Goal: Information Seeking & Learning: Learn about a topic

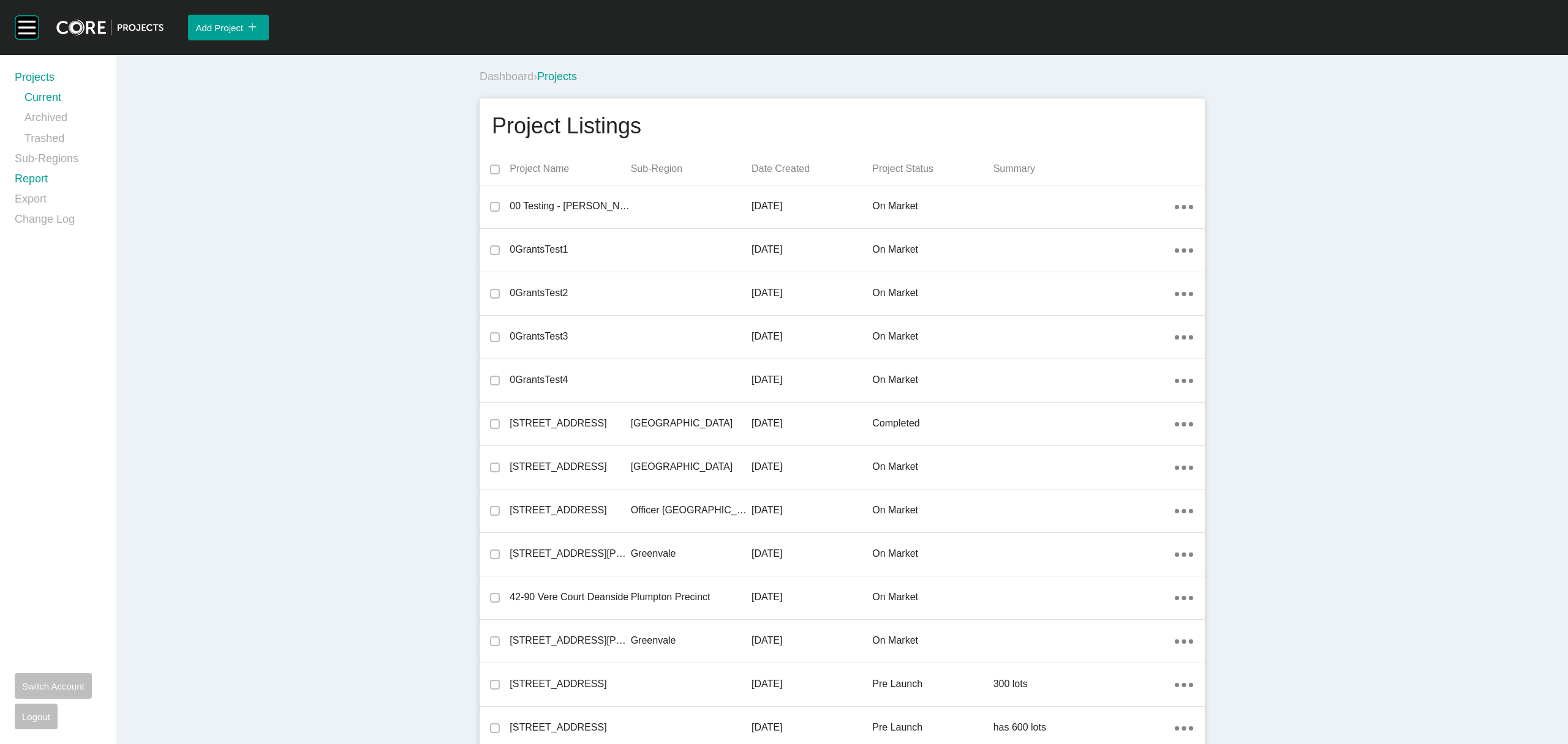
click at [34, 179] on link "Report" at bounding box center [58, 181] width 87 height 20
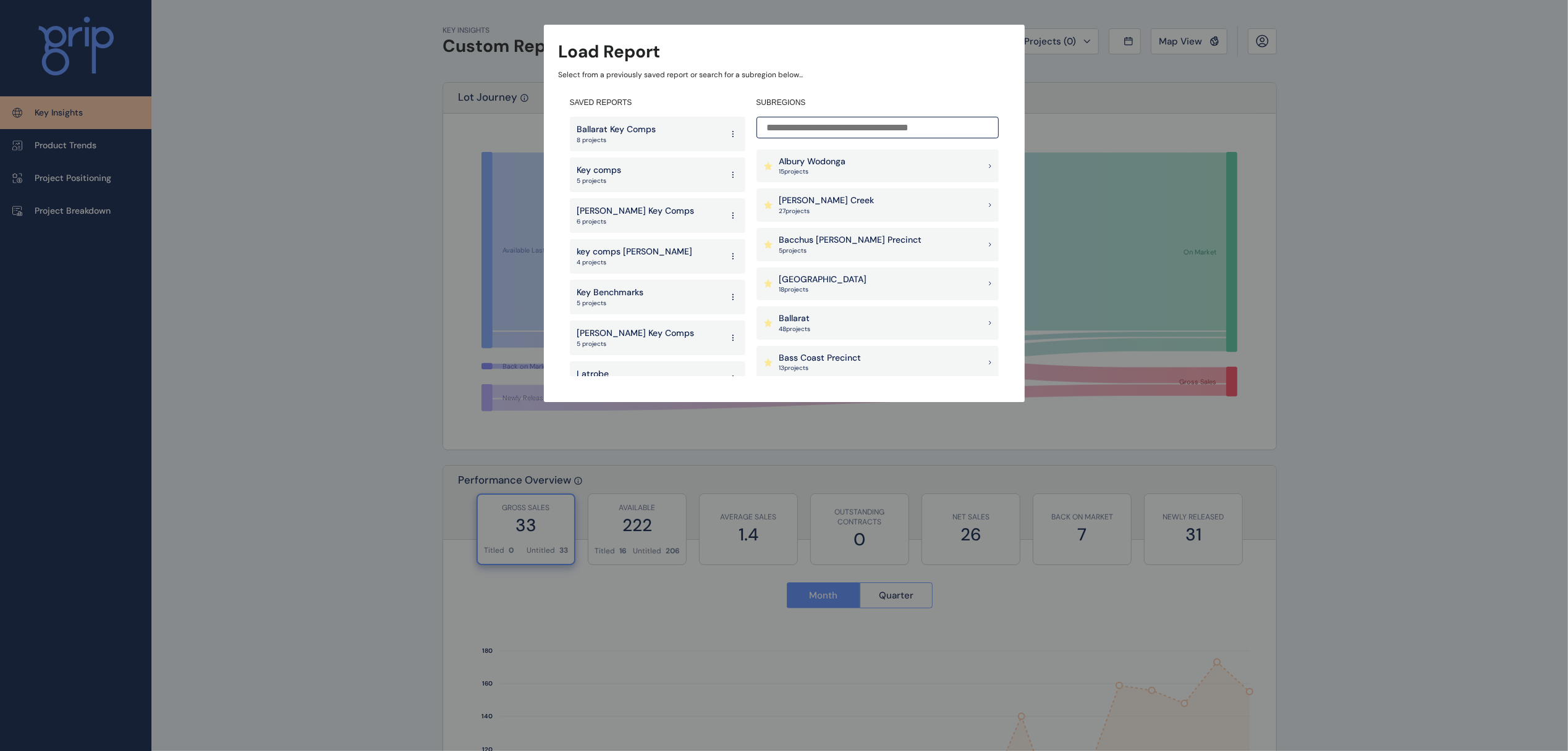
click at [895, 197] on div "Armstrong Creek 27 project s" at bounding box center [877, 205] width 242 height 33
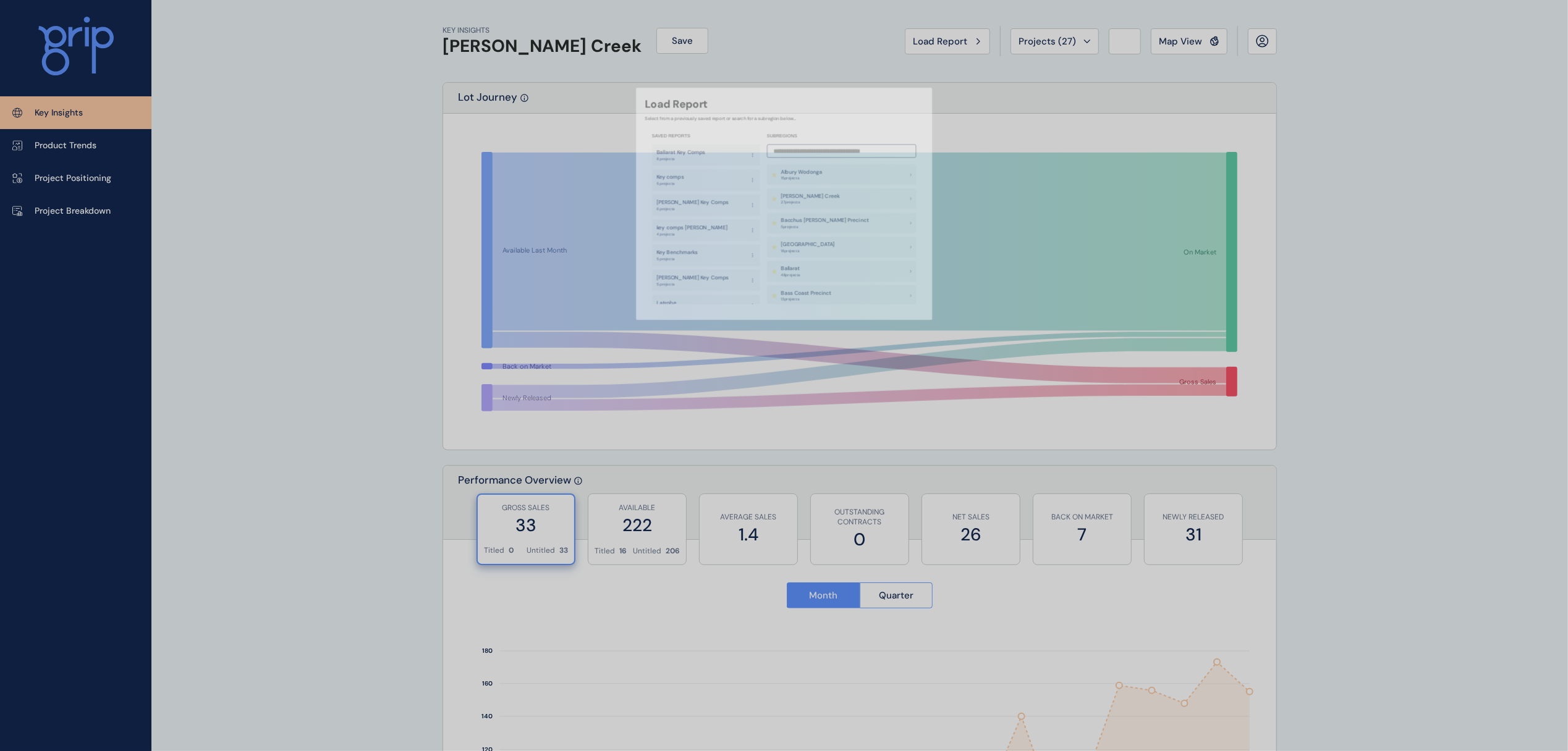
click at [1205, 37] on div "Map View" at bounding box center [1188, 41] width 60 height 12
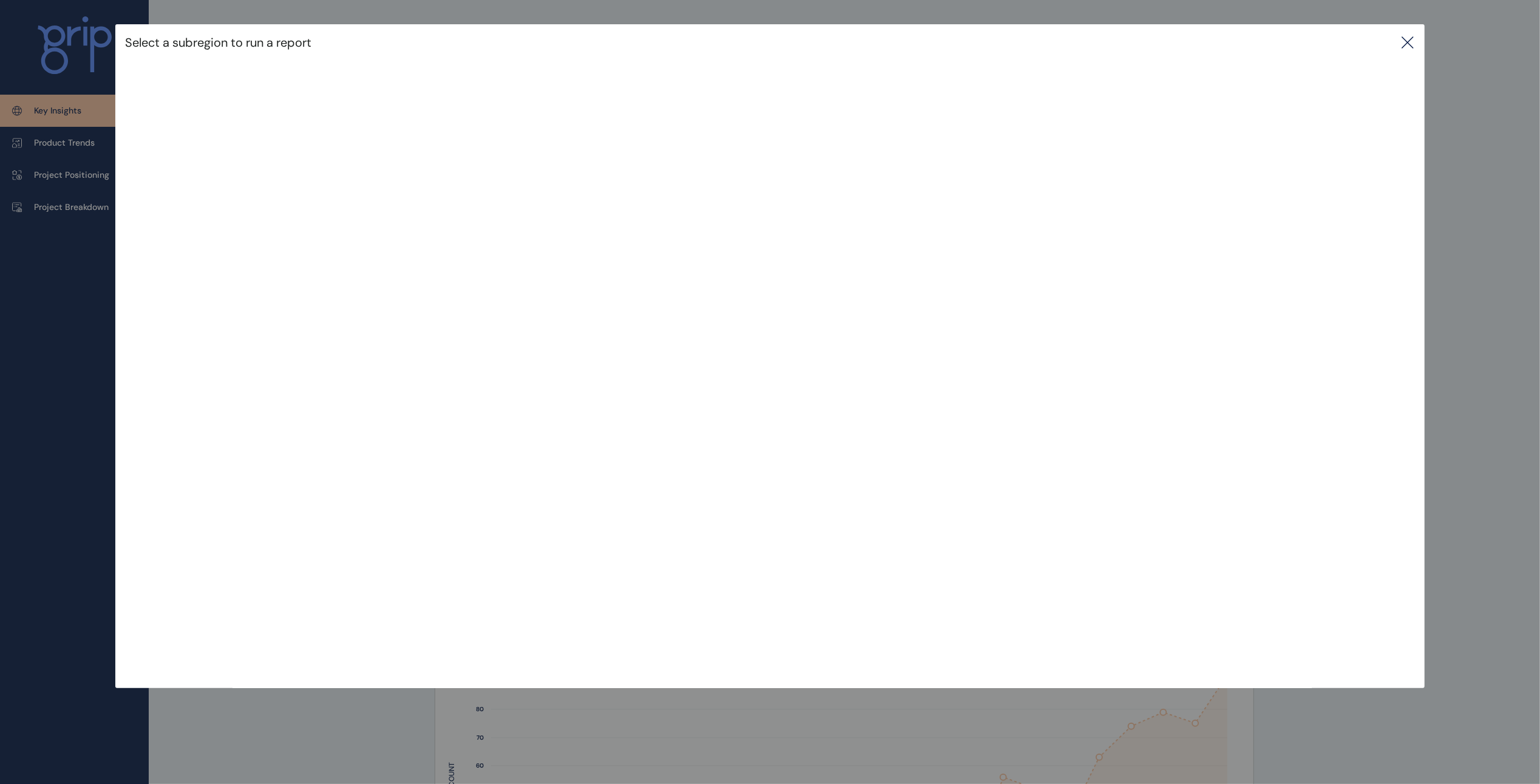
click at [1409, 38] on icon at bounding box center [1407, 42] width 11 height 11
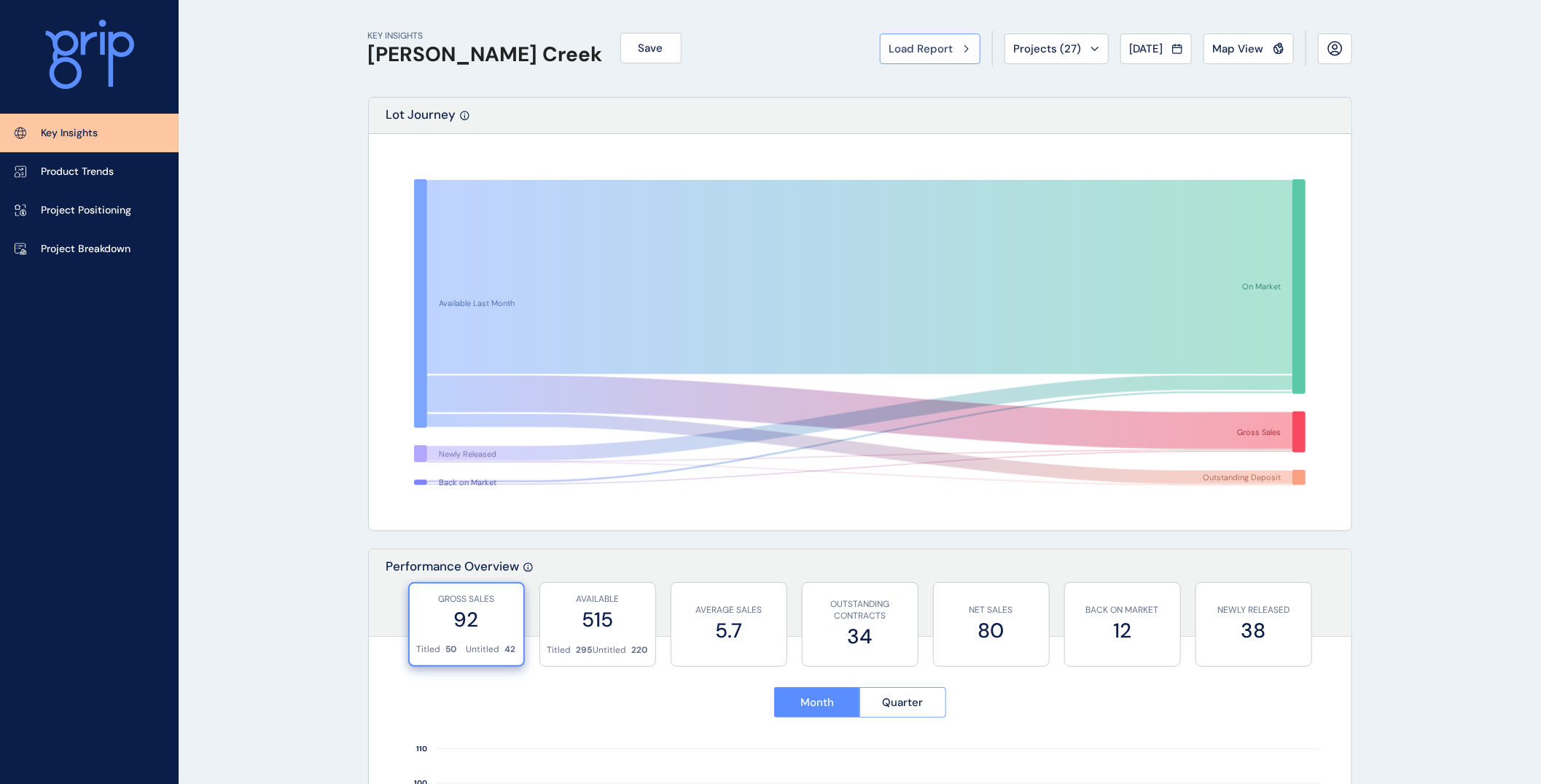
click at [889, 47] on span "Load Report" at bounding box center [921, 48] width 64 height 15
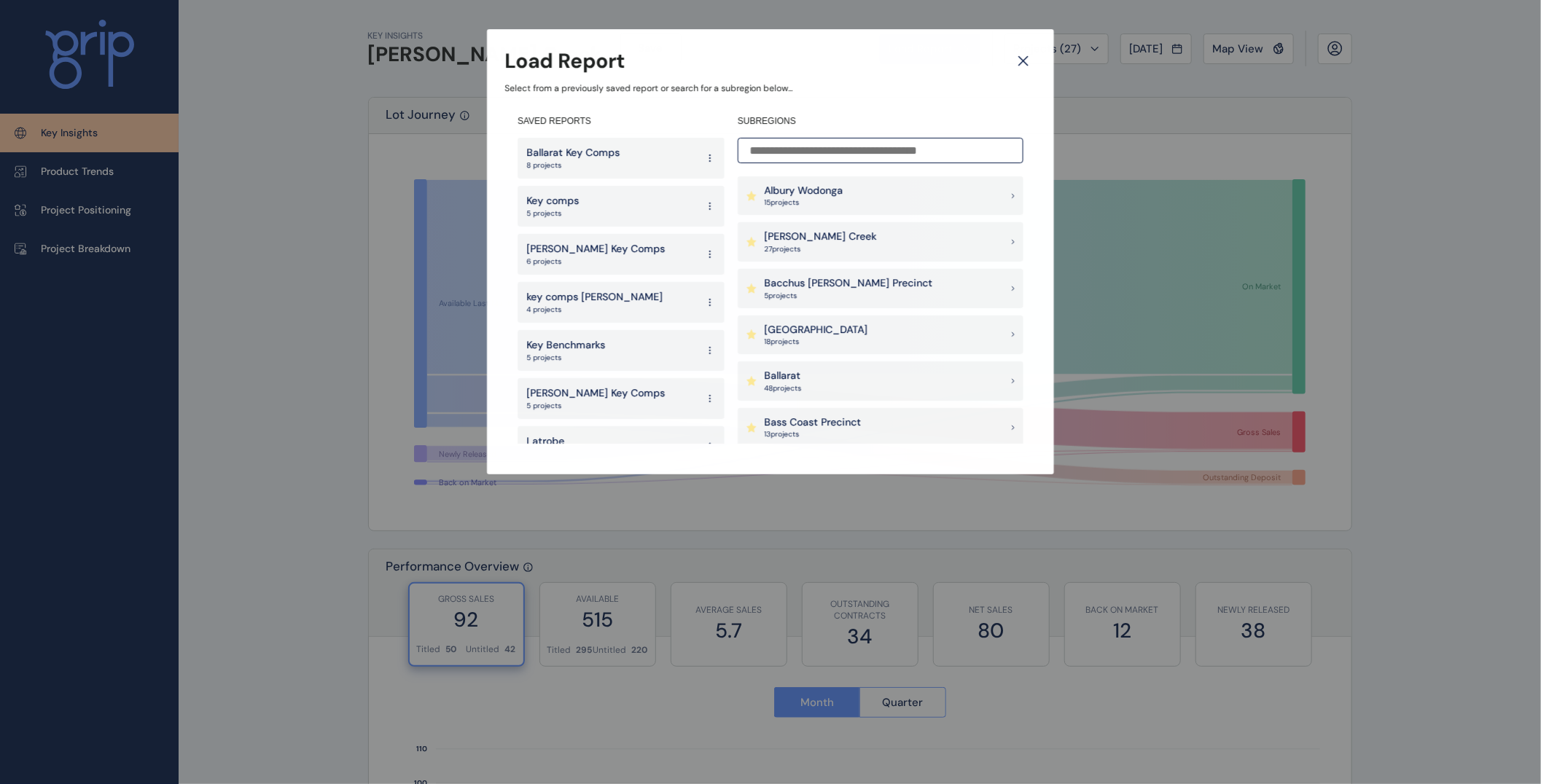
click at [812, 139] on input at bounding box center [880, 150] width 285 height 25
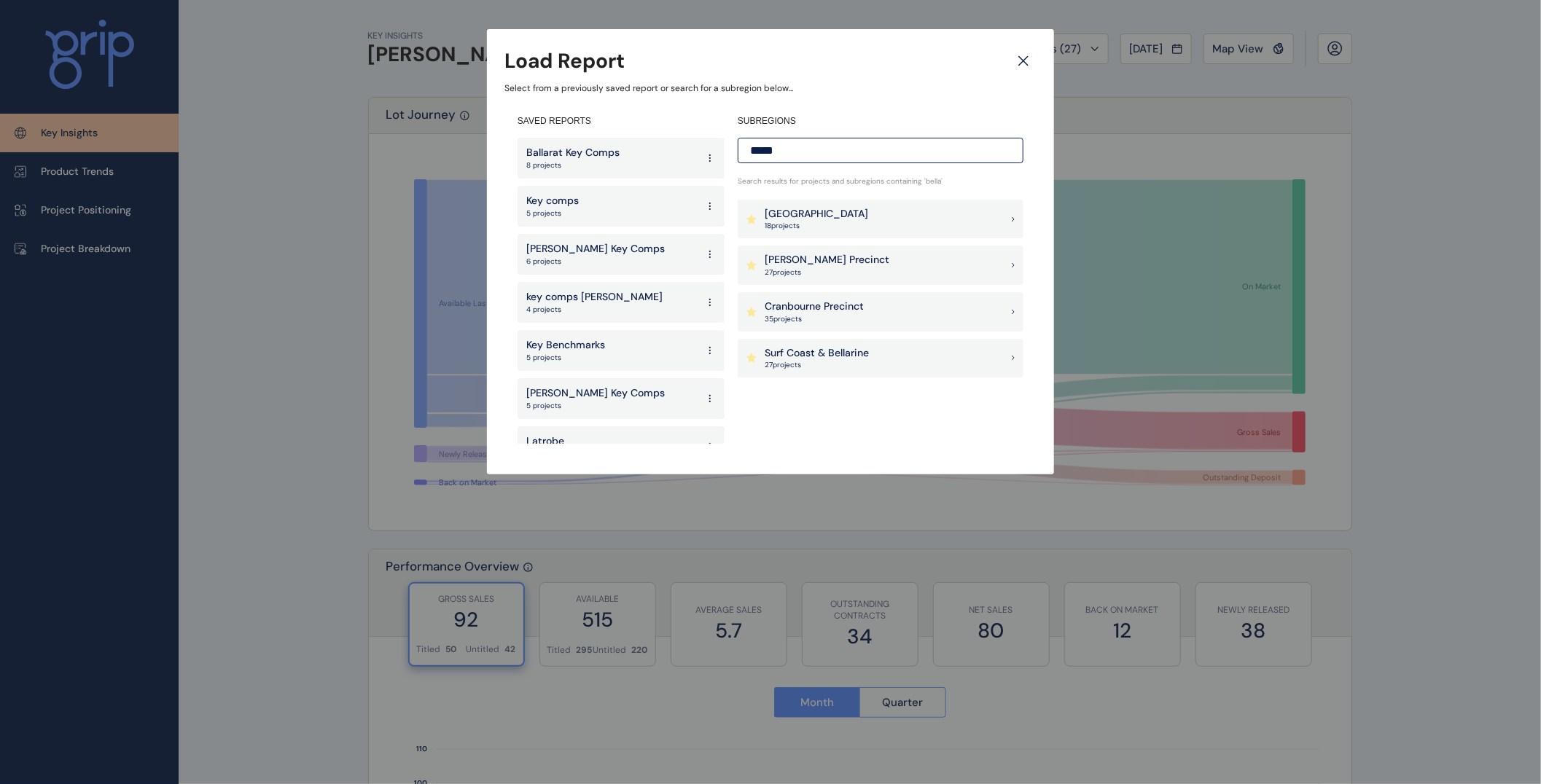
type input "*****"
click at [871, 359] on div "Surf Coast & Bellarine 27 project s" at bounding box center [880, 358] width 285 height 39
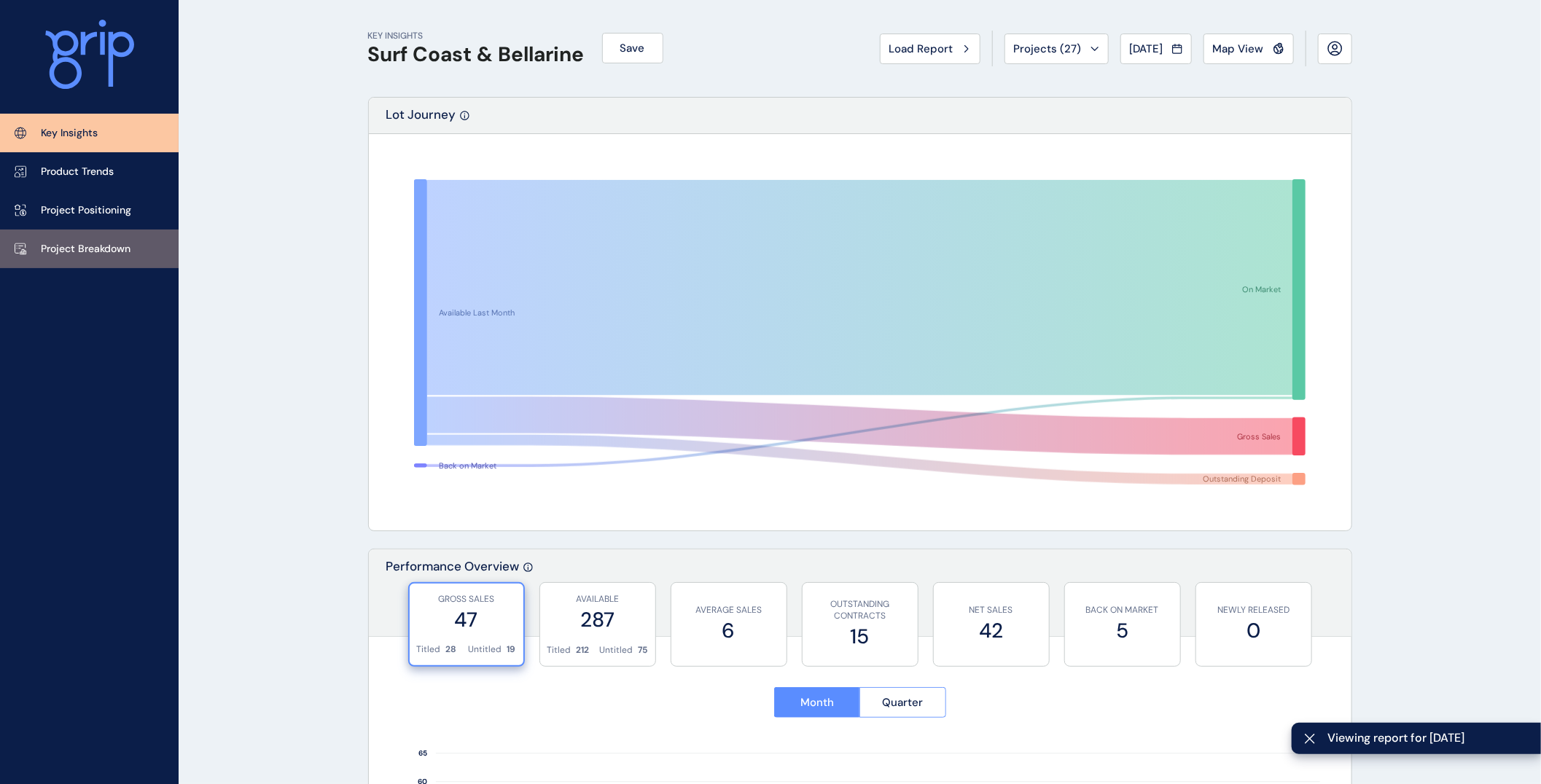
click at [96, 246] on p "Project Breakdown" at bounding box center [85, 249] width 90 height 15
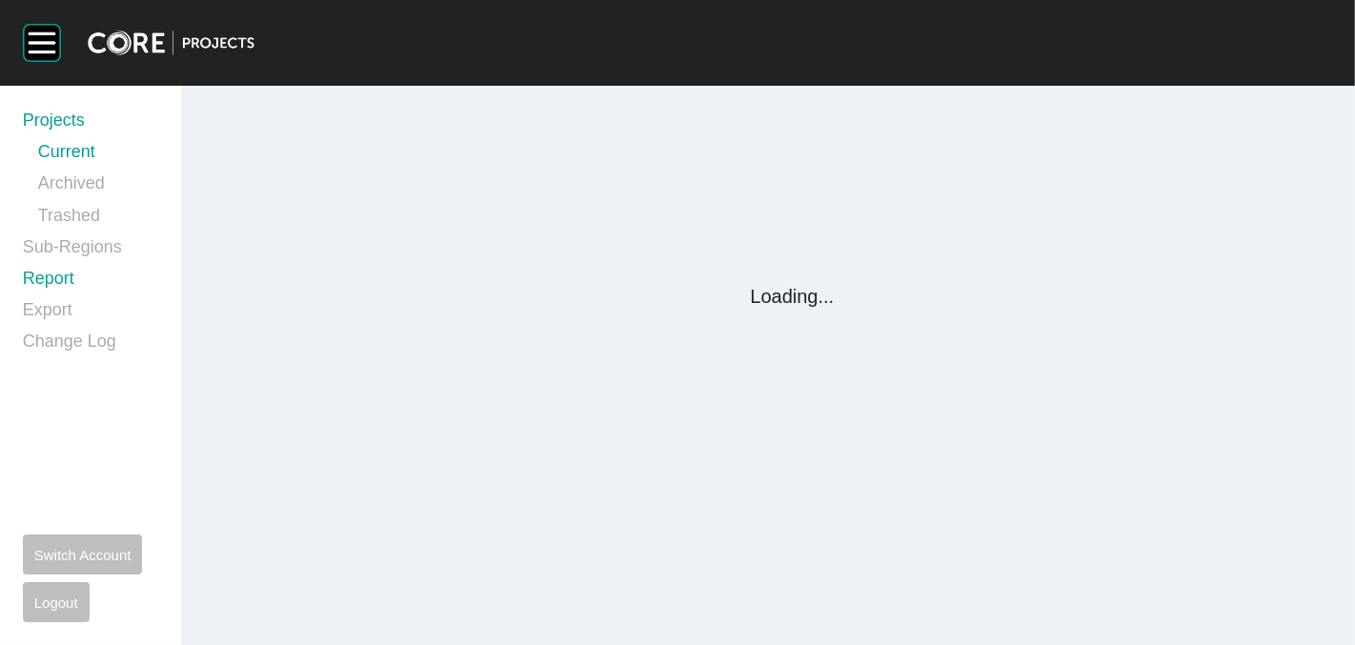
click at [52, 282] on link "Report" at bounding box center [90, 282] width 135 height 31
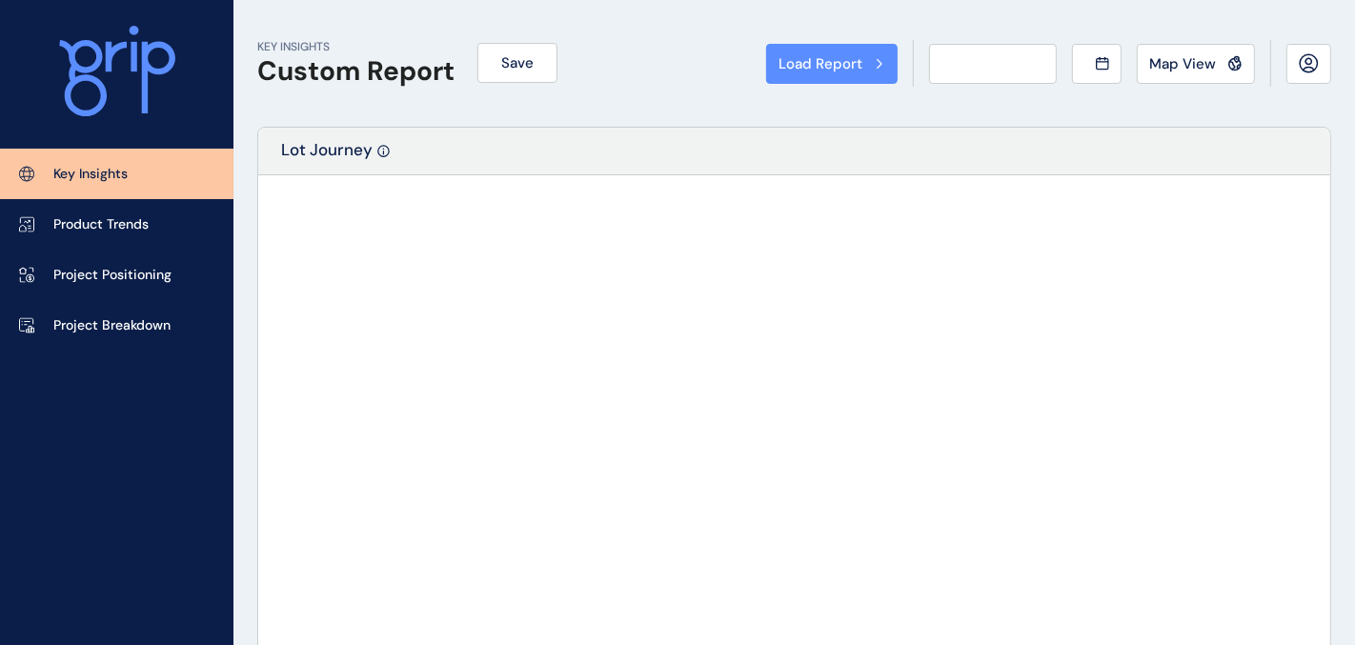
click at [40, 279] on div "Load Report Select from a previously saved report or search for a subregion bel…" at bounding box center [677, 322] width 1355 height 645
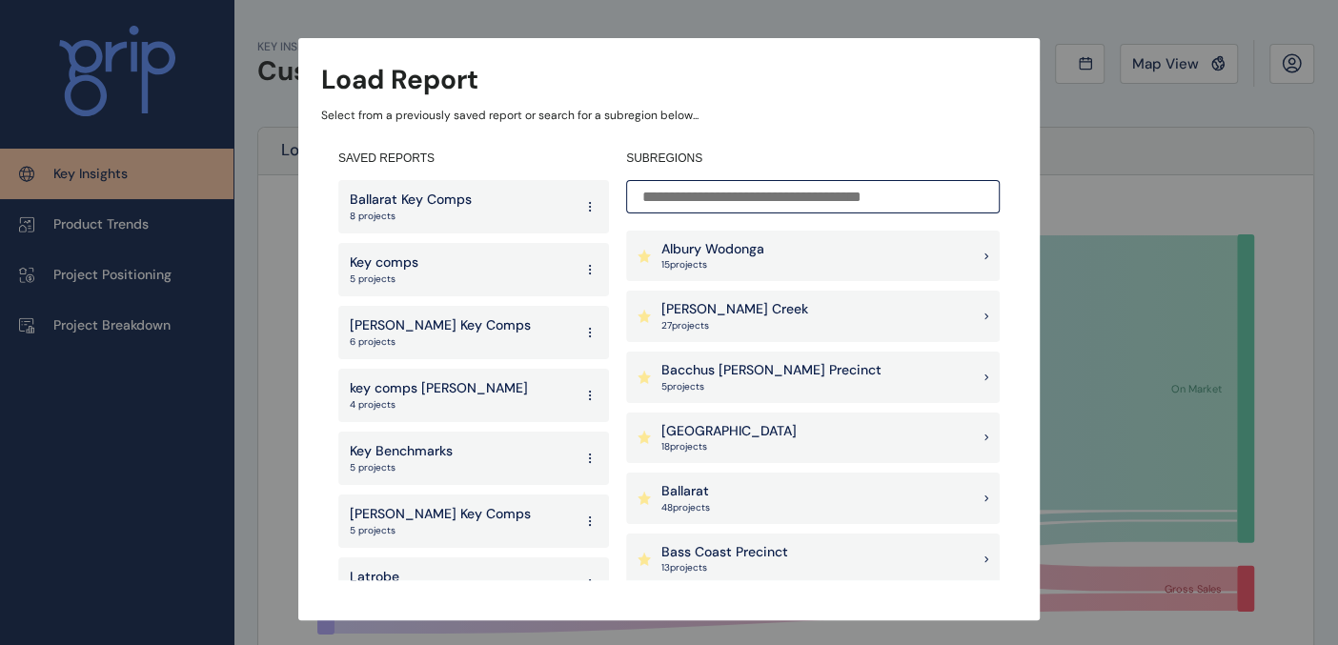
click at [762, 309] on p "[PERSON_NAME] Creek" at bounding box center [734, 309] width 147 height 19
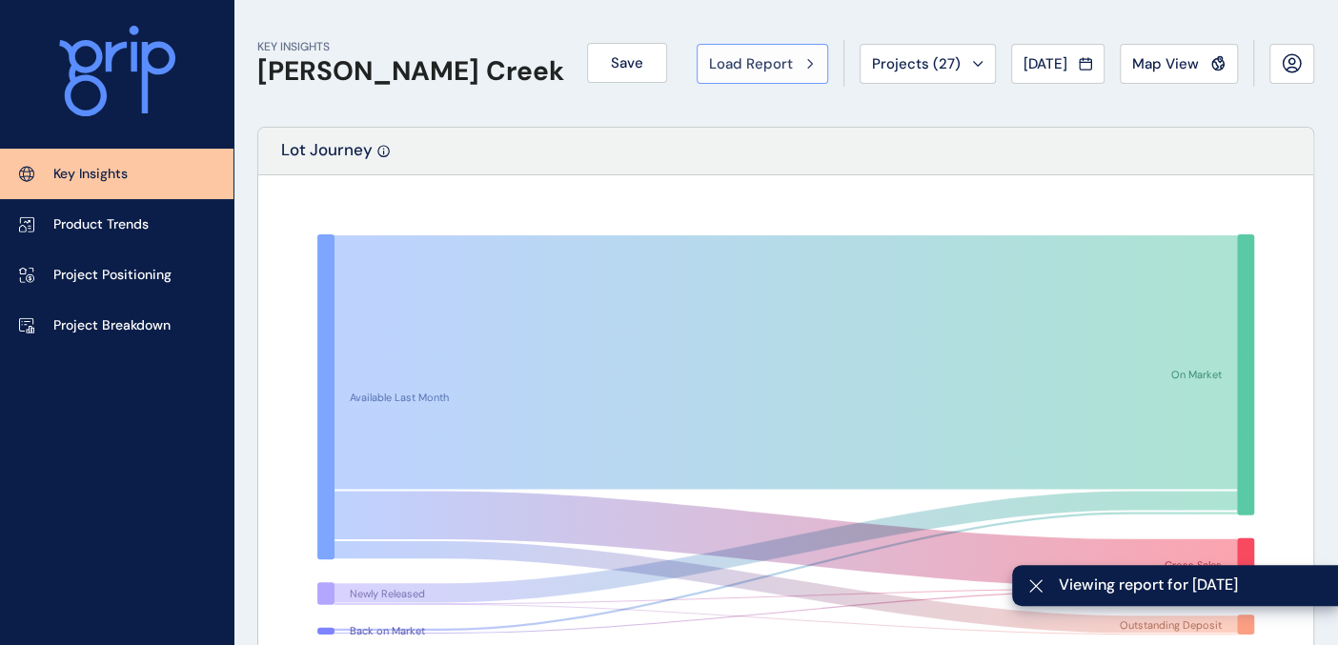
click at [787, 70] on div "Load Report" at bounding box center [762, 63] width 107 height 19
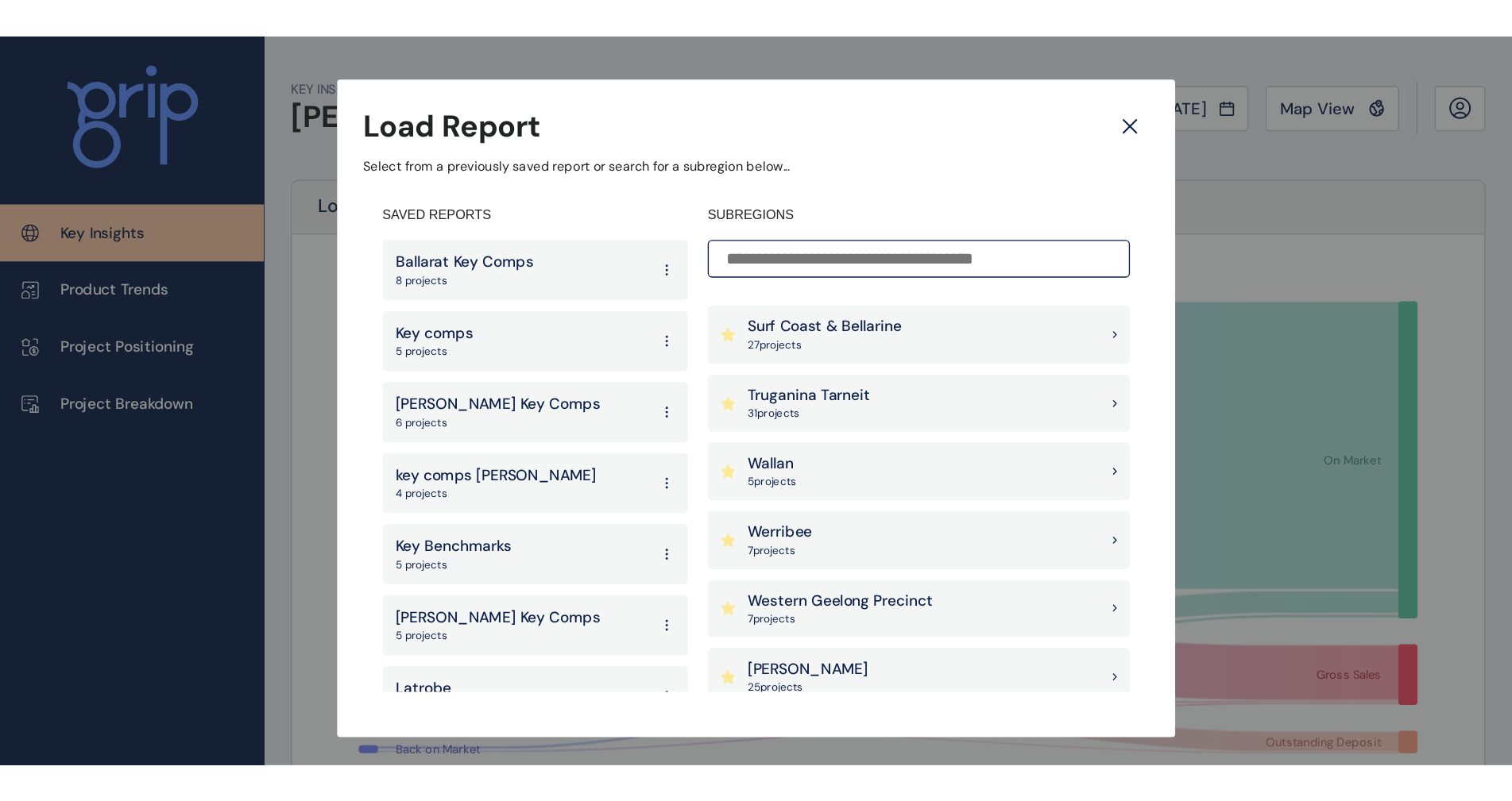
scroll to position [1719, 0]
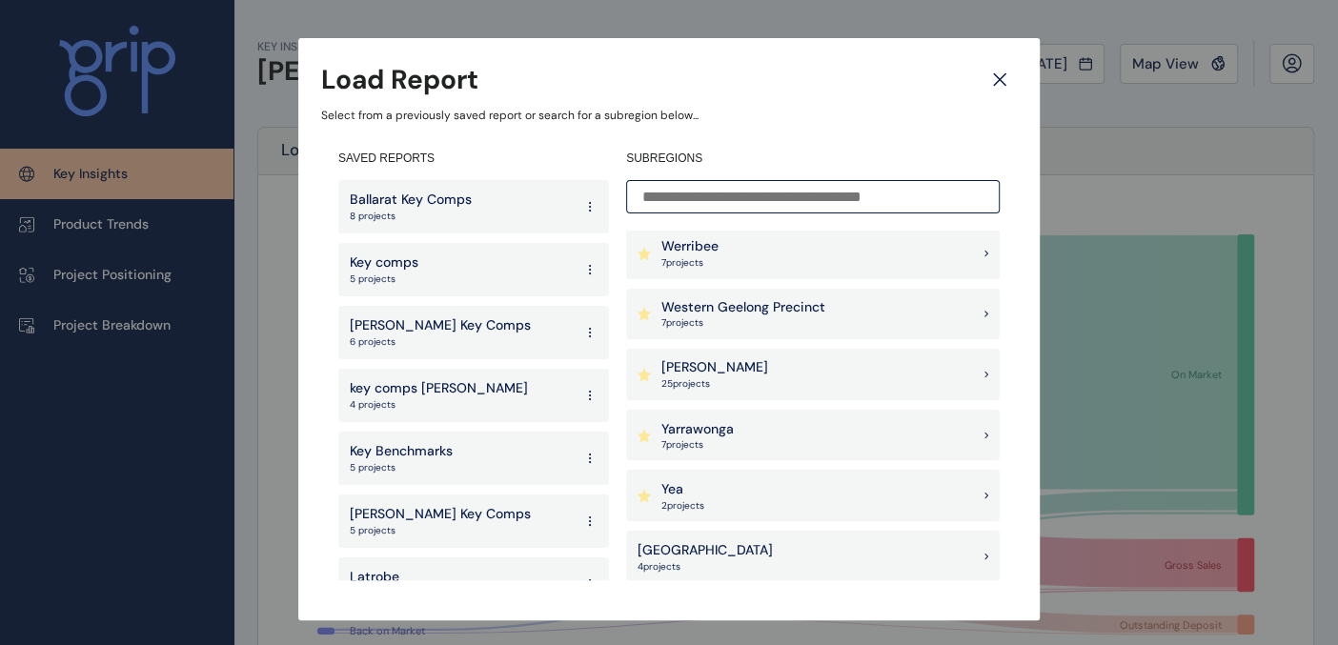
click at [672, 553] on p "[GEOGRAPHIC_DATA]" at bounding box center [704, 549] width 135 height 19
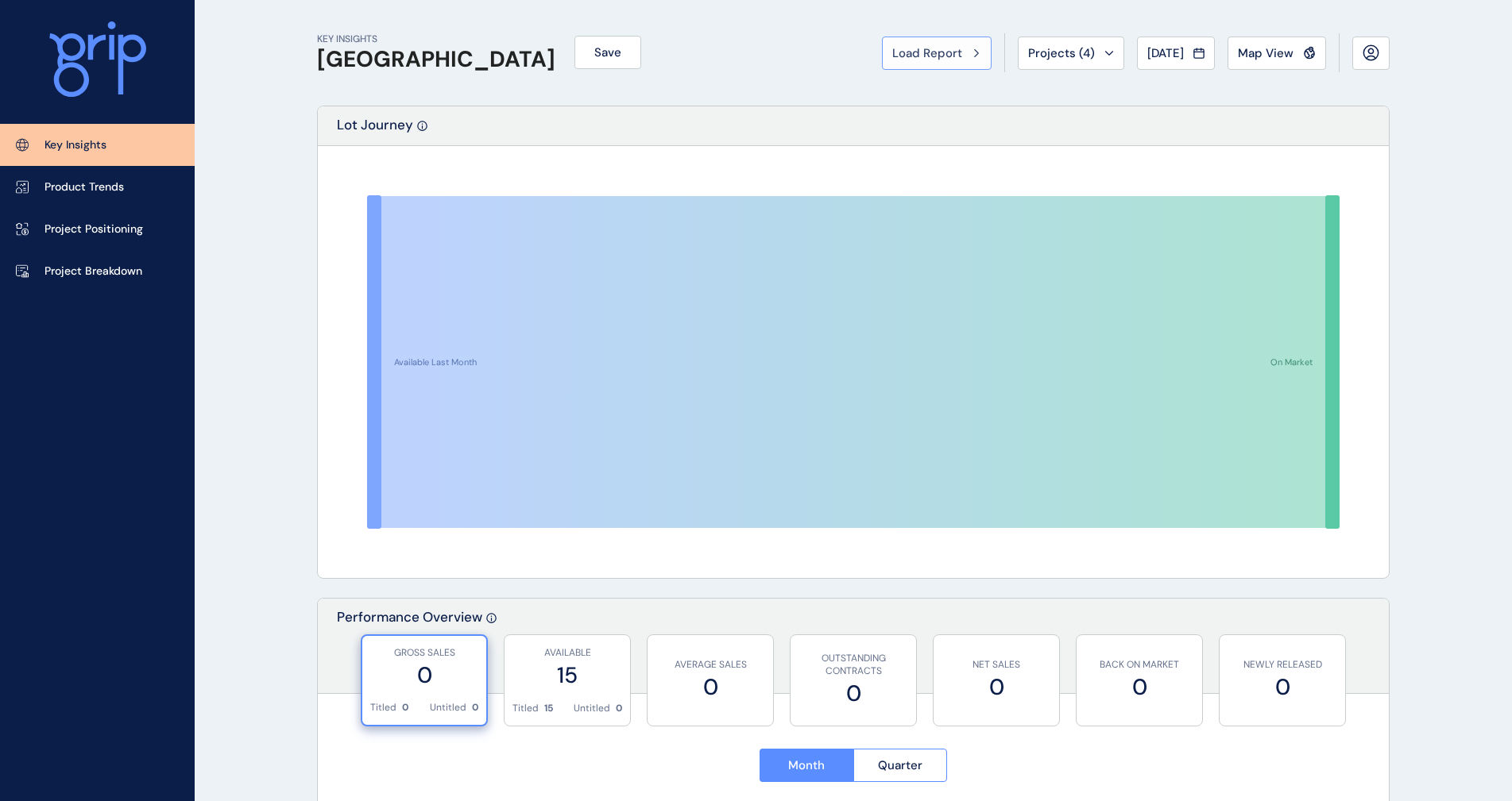
click at [908, 49] on span "Load Report" at bounding box center [927, 53] width 70 height 16
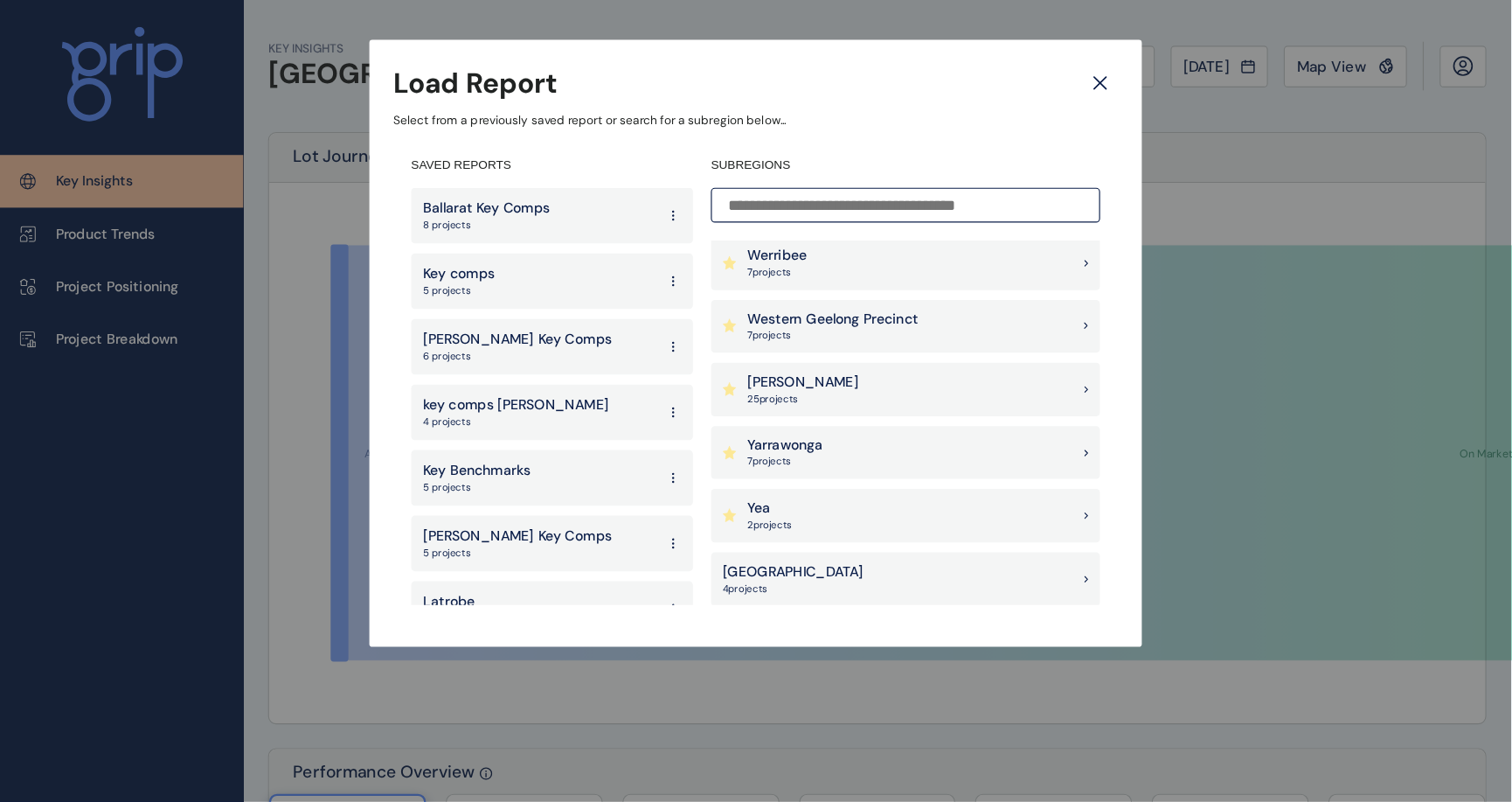
scroll to position [1892, 0]
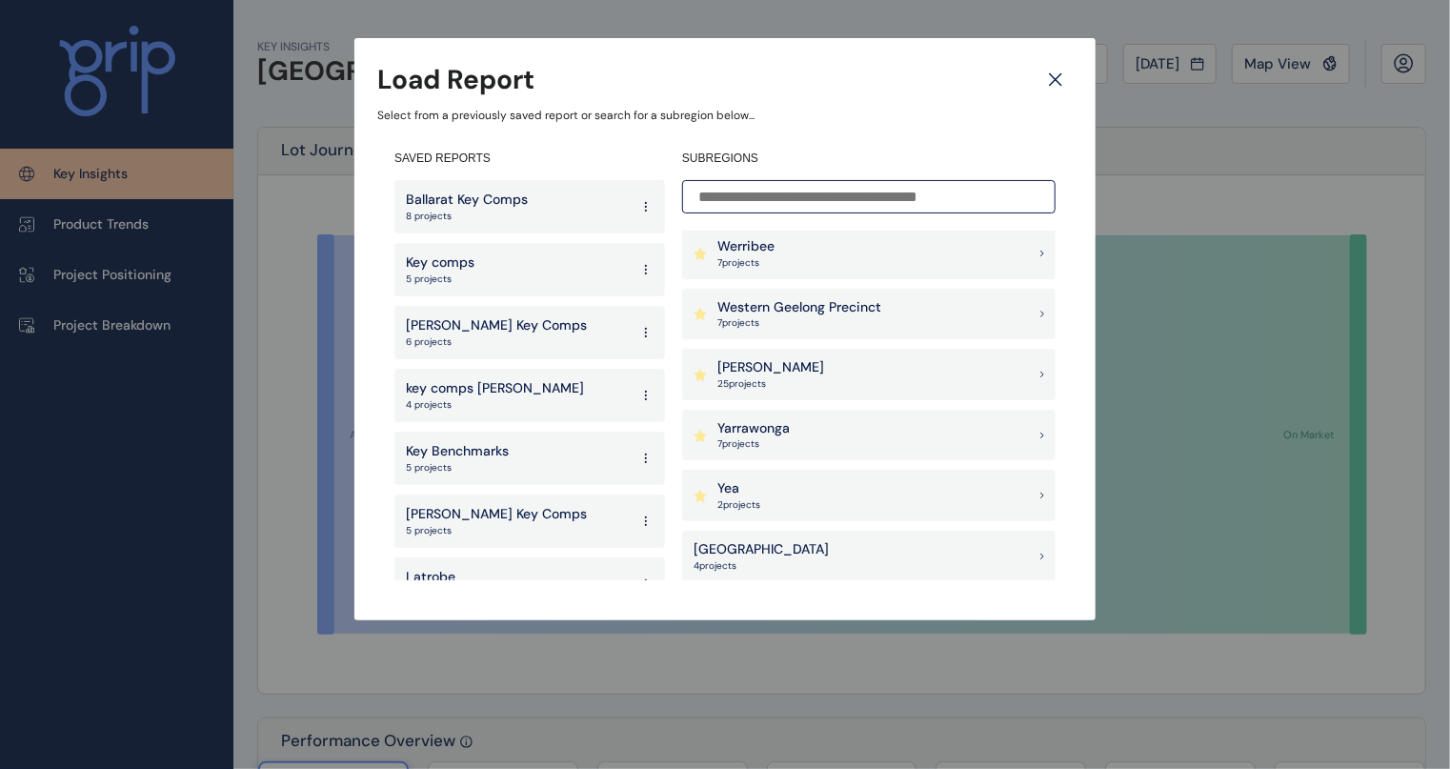
click at [720, 549] on p "[GEOGRAPHIC_DATA]" at bounding box center [761, 549] width 135 height 19
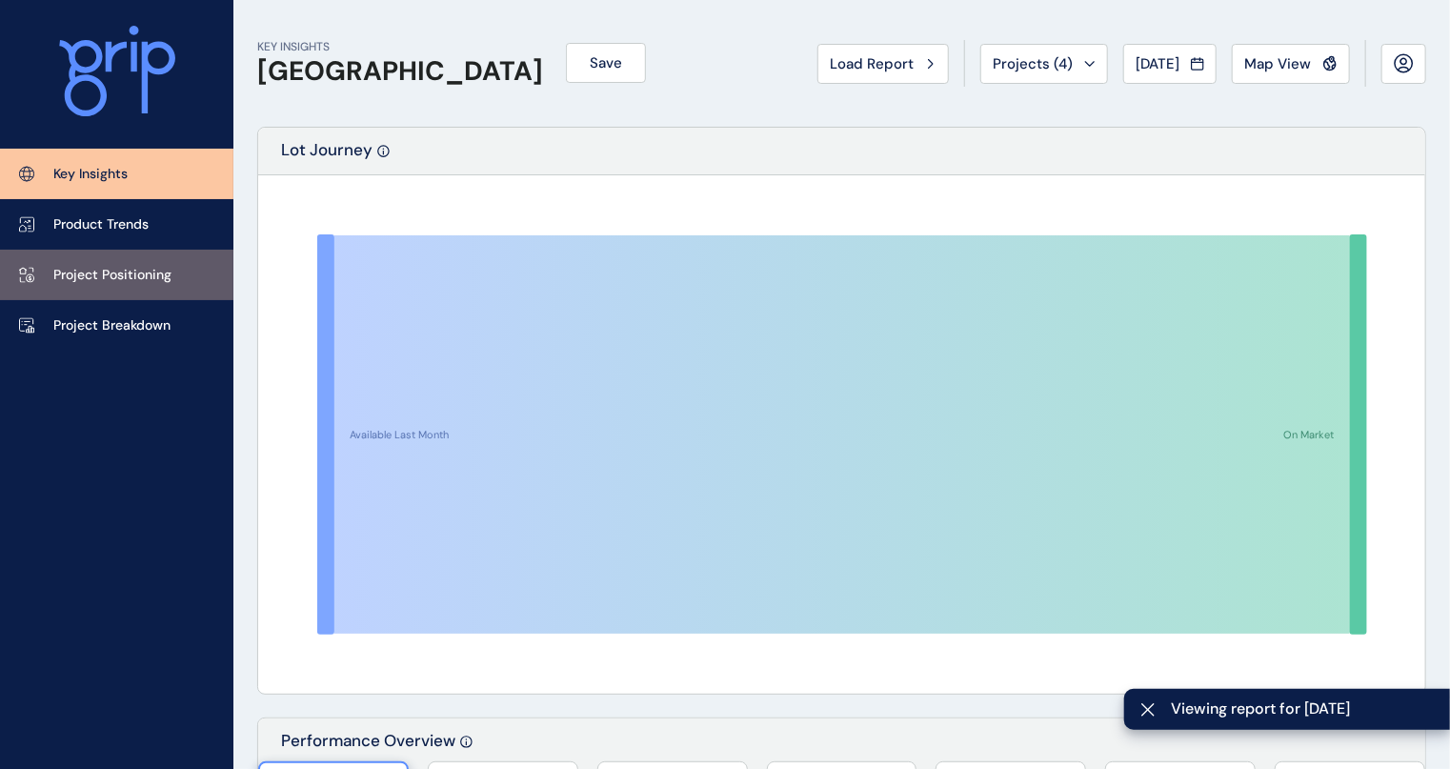
click at [130, 286] on link "Project Positioning" at bounding box center [116, 275] width 233 height 50
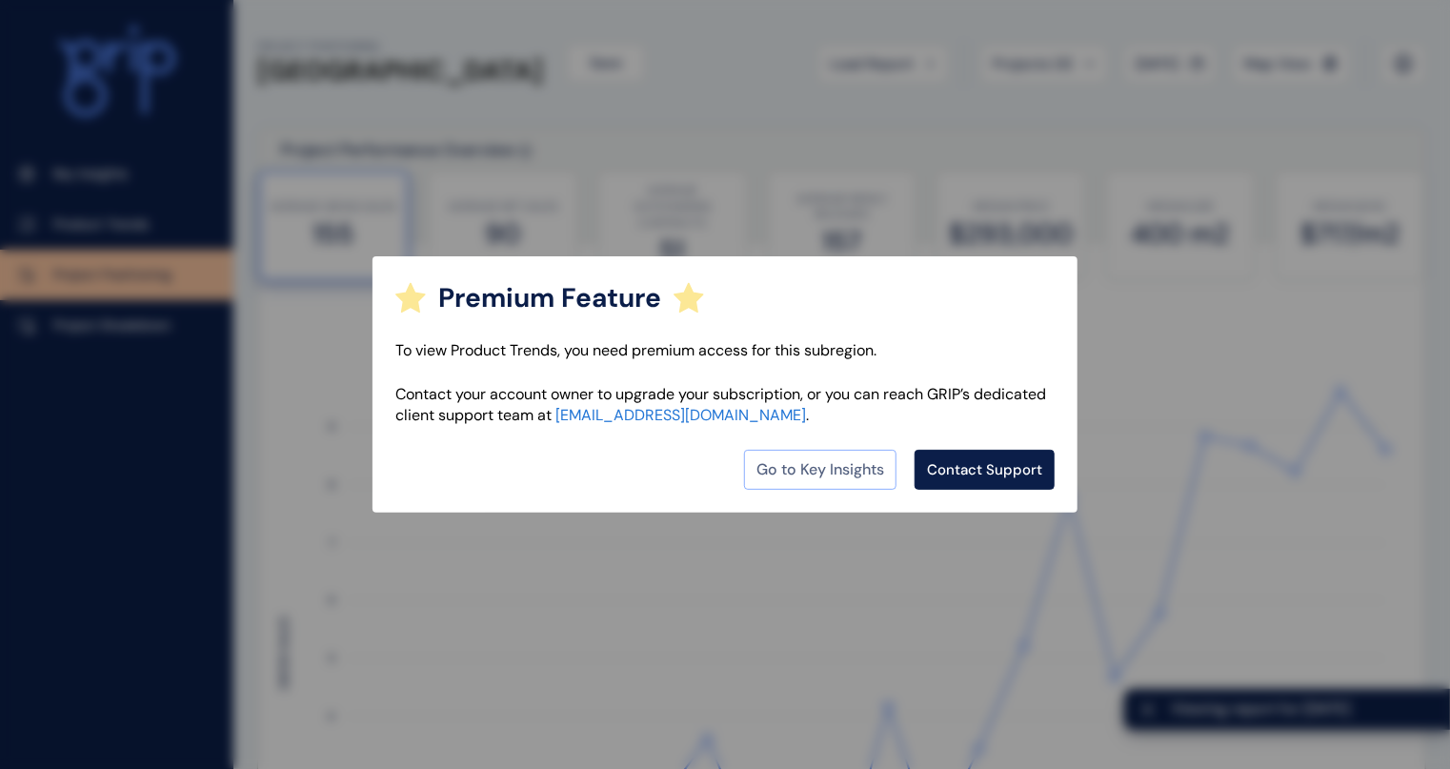
click at [826, 479] on link "Go to Key Insights" at bounding box center [820, 470] width 152 height 40
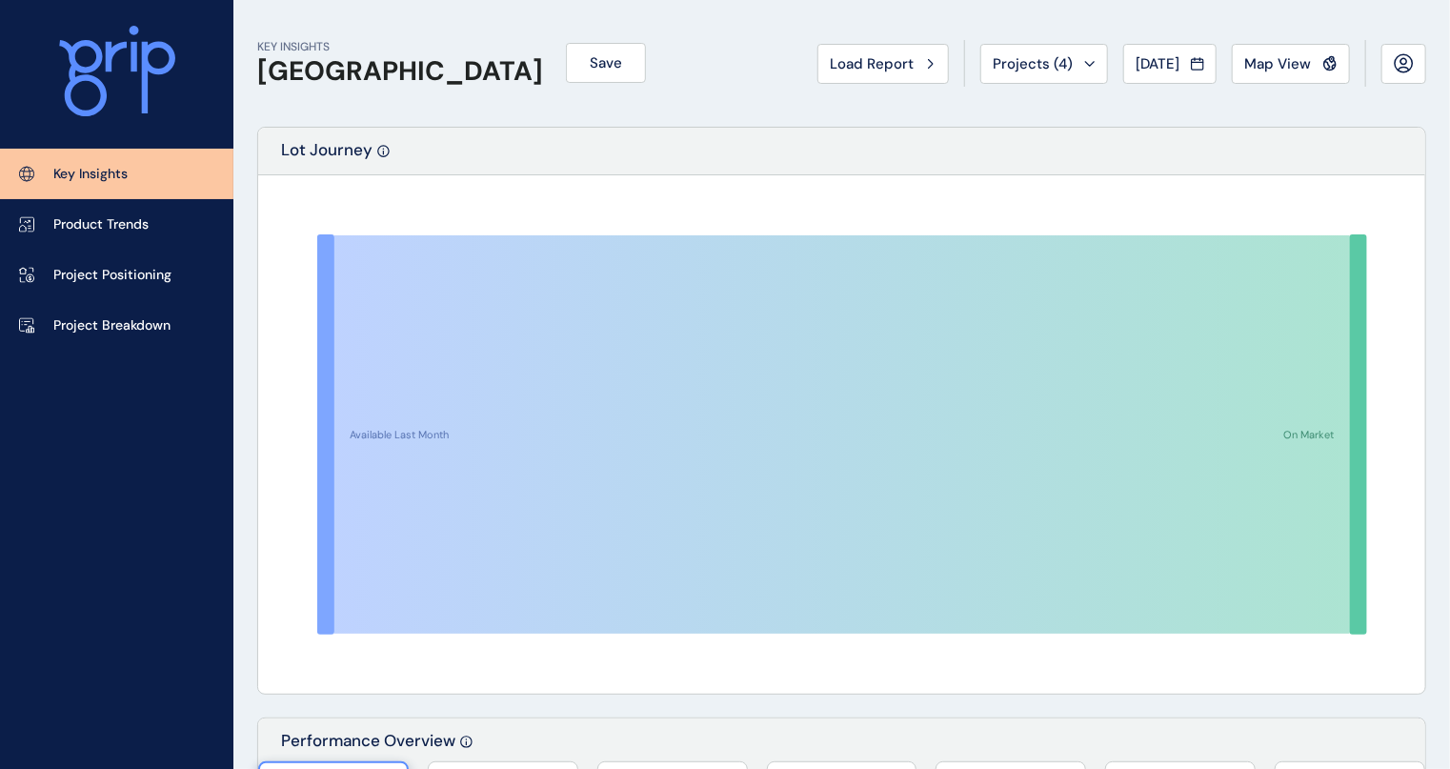
click at [862, 57] on span "Load Report" at bounding box center [872, 63] width 84 height 19
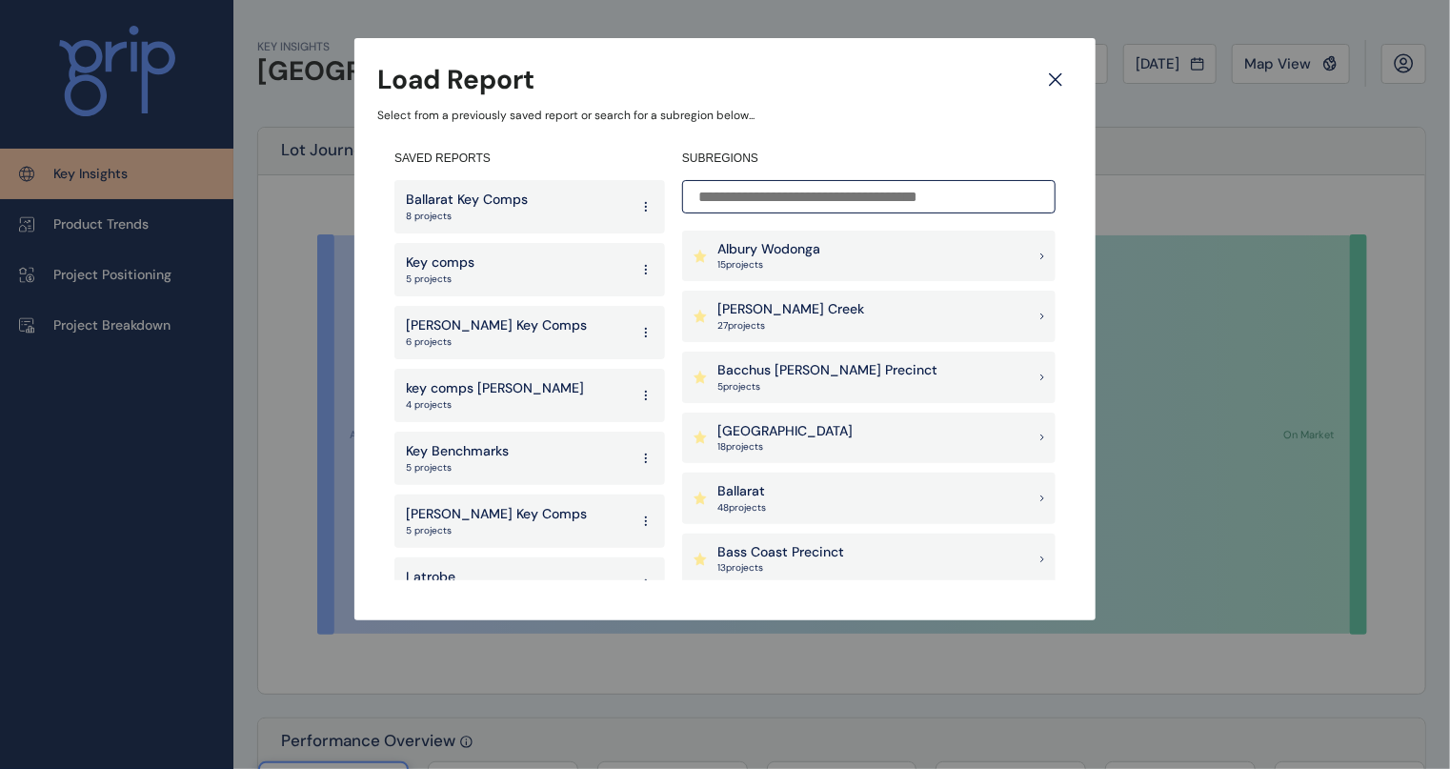
click at [815, 311] on p "[PERSON_NAME] Creek" at bounding box center [790, 309] width 147 height 19
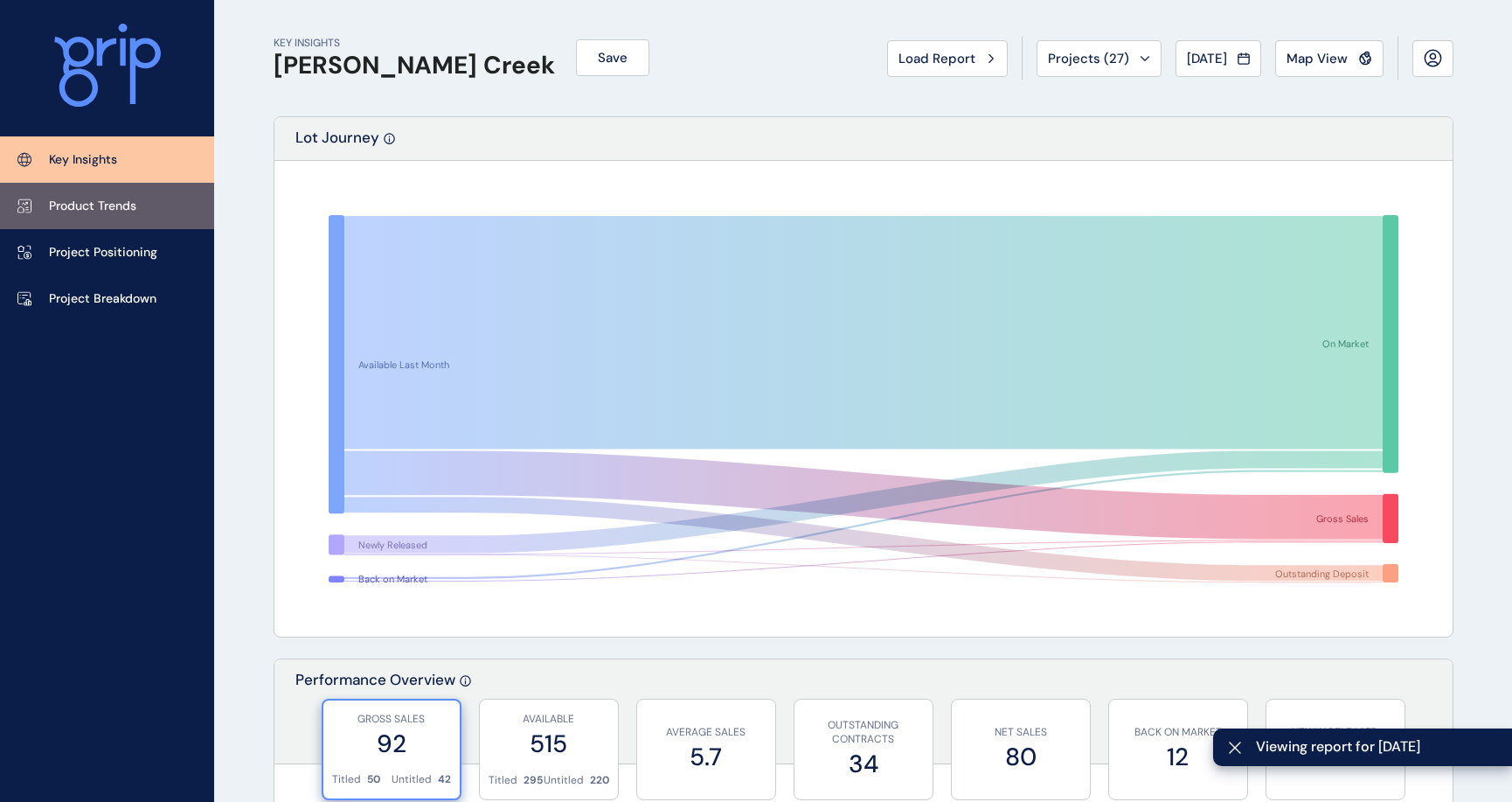
click at [107, 205] on p "Product Trends" at bounding box center [92, 206] width 87 height 17
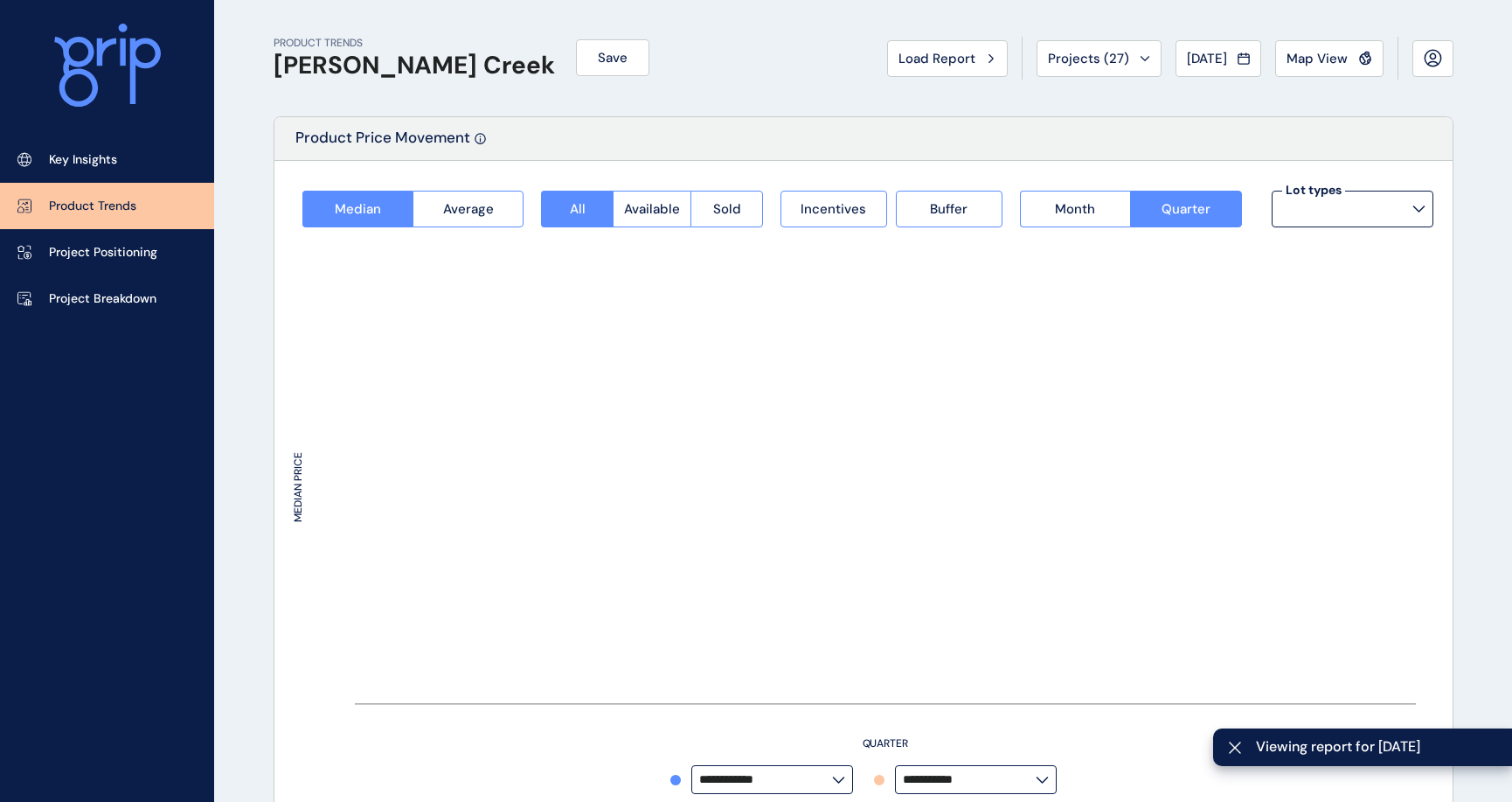
type input "**********"
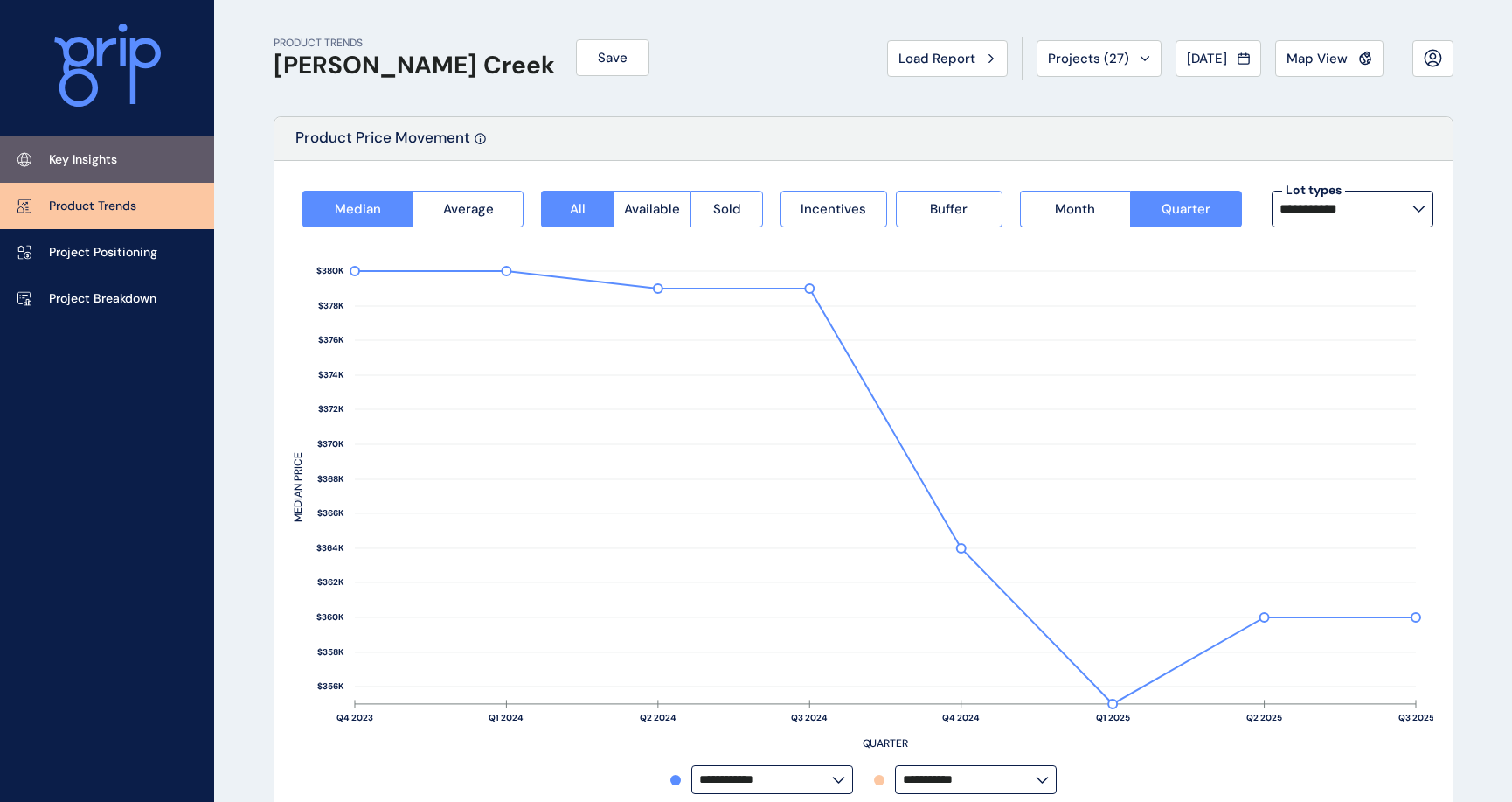
click at [110, 162] on p "Key Insights" at bounding box center [83, 160] width 68 height 17
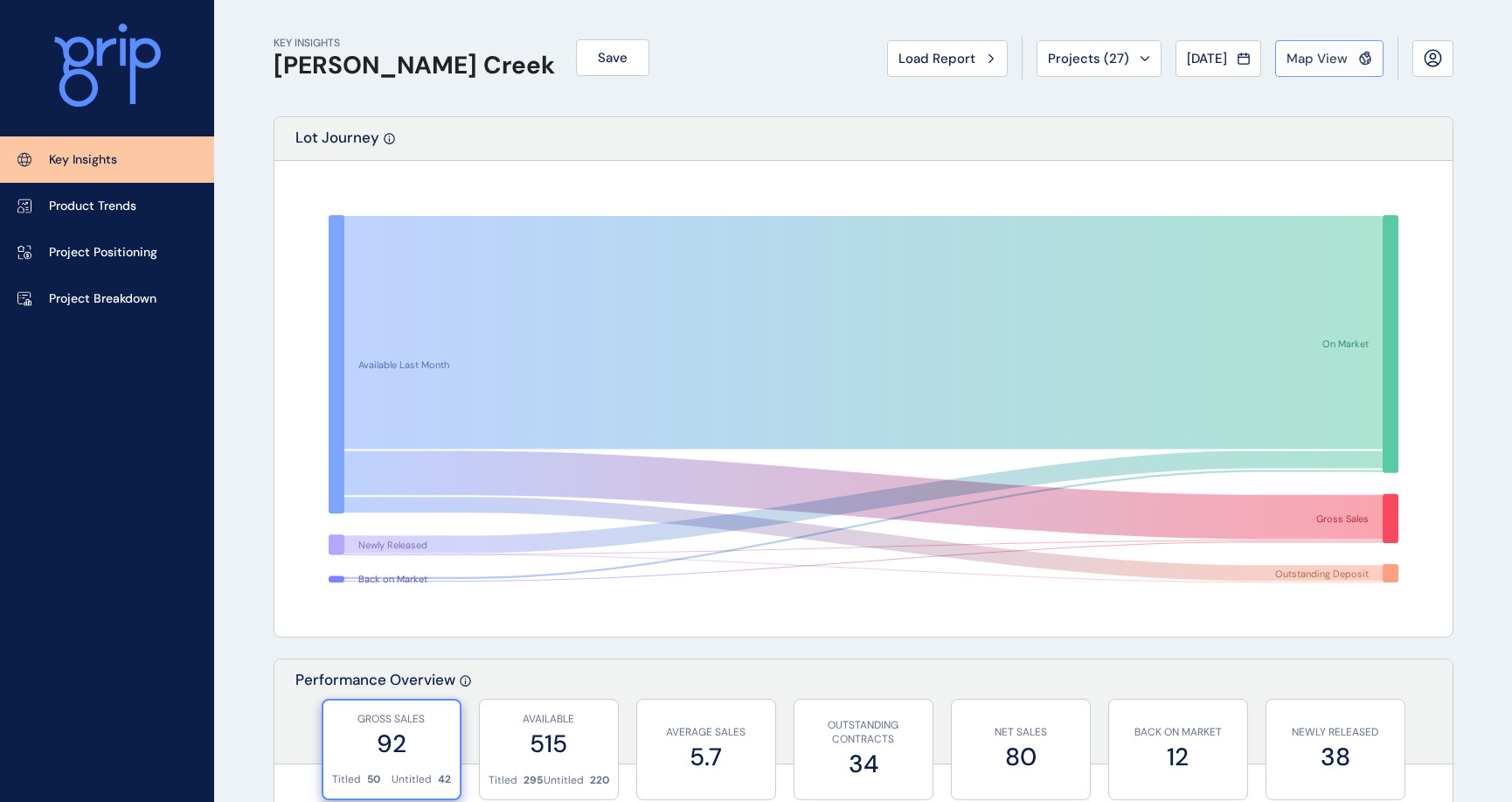
click at [1242, 62] on span "Map View" at bounding box center [1317, 58] width 61 height 17
